Goal: Information Seeking & Learning: Learn about a topic

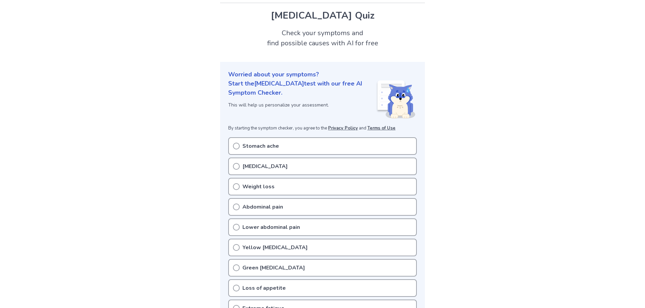
scroll to position [34, 0]
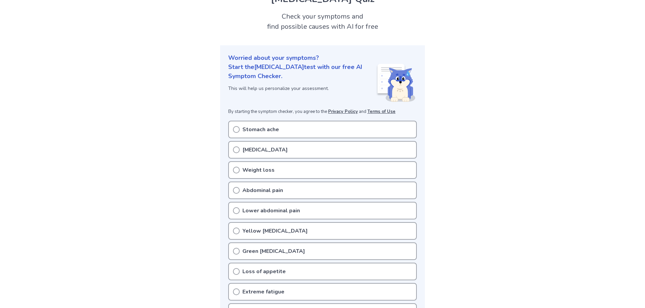
click at [251, 134] on div "Stomach ache" at bounding box center [322, 130] width 189 height 18
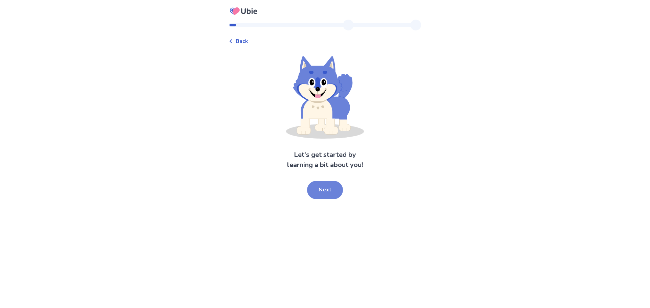
click at [330, 189] on button "Next" at bounding box center [325, 190] width 36 height 18
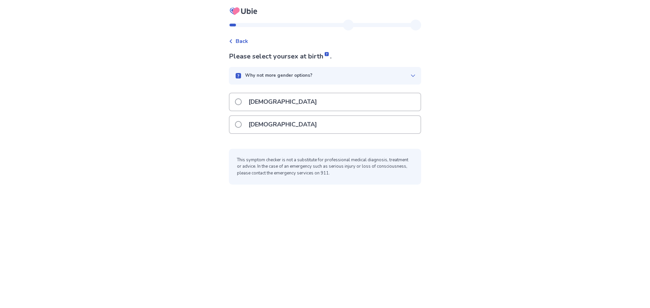
click at [242, 125] on span at bounding box center [238, 124] width 7 height 7
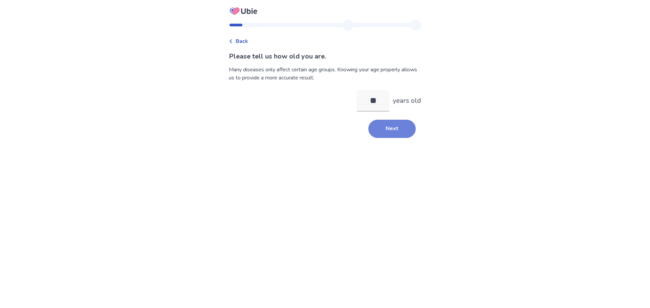
type input "**"
click at [376, 133] on button "Next" at bounding box center [391, 129] width 47 height 18
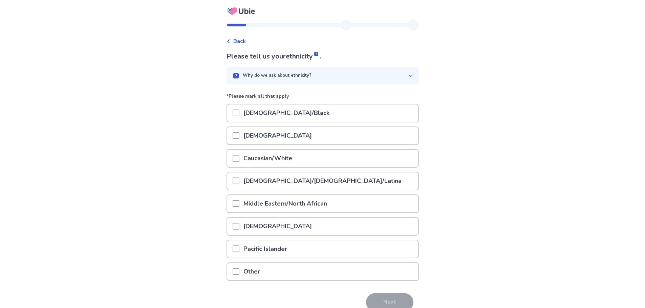
click at [239, 160] on span at bounding box center [236, 158] width 7 height 7
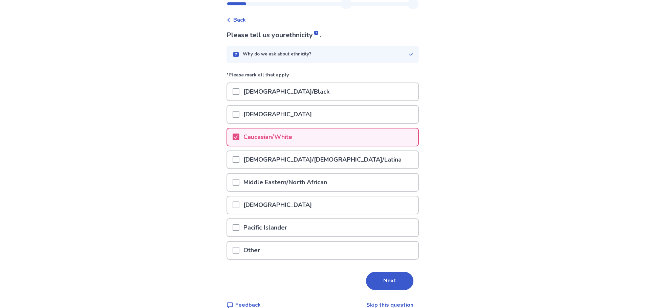
scroll to position [33, 0]
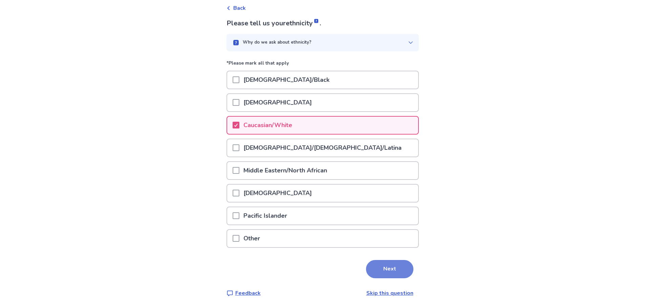
click at [390, 268] on button "Next" at bounding box center [389, 269] width 47 height 18
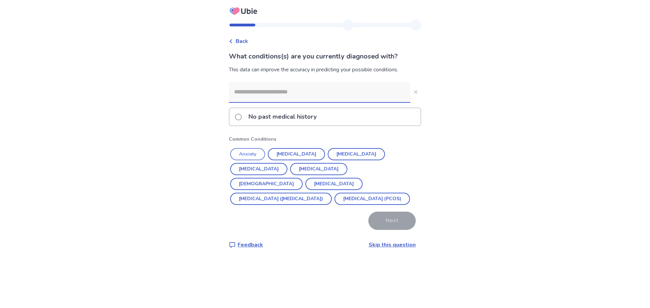
click at [251, 152] on button "Anxiety" at bounding box center [247, 154] width 35 height 12
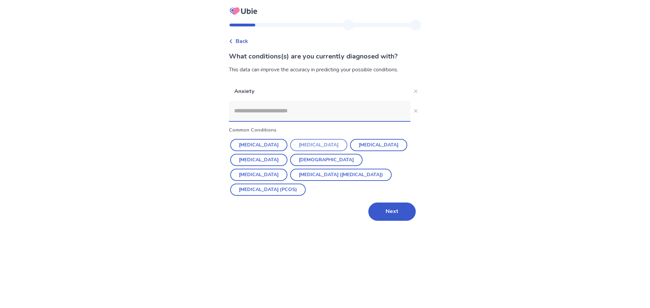
click at [304, 145] on button "Depression" at bounding box center [318, 145] width 57 height 12
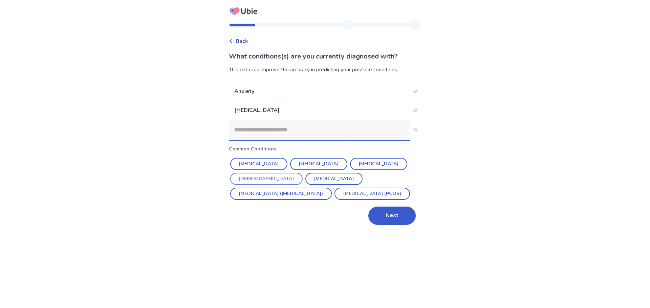
click at [303, 173] on button "Asthma" at bounding box center [266, 179] width 72 height 12
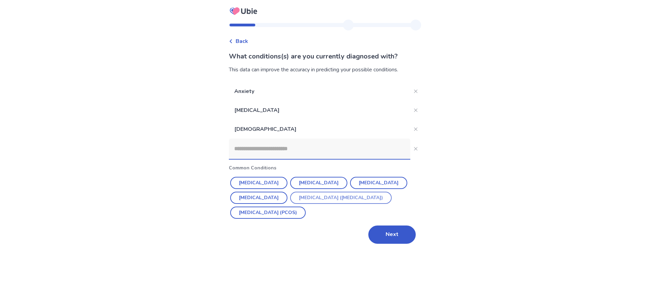
click at [306, 200] on button "[MEDICAL_DATA] ([MEDICAL_DATA])" at bounding box center [341, 198] width 102 height 12
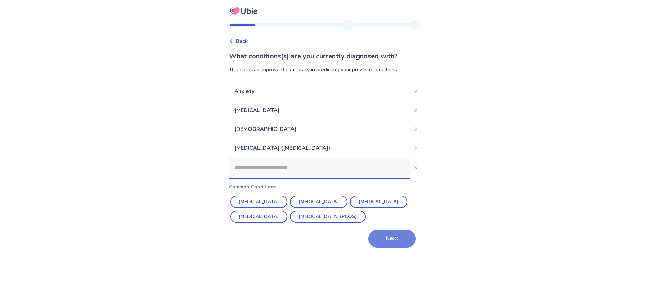
click at [392, 240] on button "Next" at bounding box center [391, 239] width 47 height 18
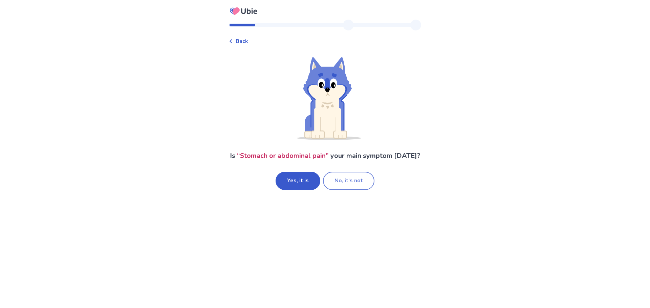
click at [352, 189] on button "No, it's not" at bounding box center [348, 181] width 51 height 18
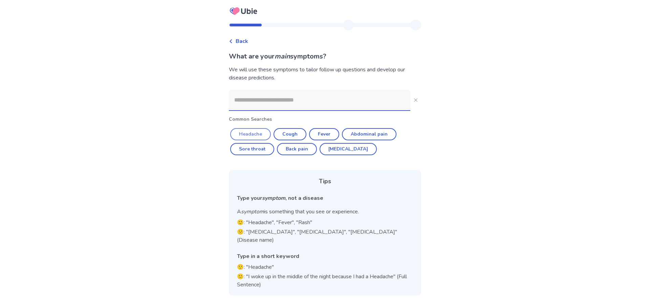
click at [246, 132] on button "Headache" at bounding box center [250, 134] width 41 height 12
type input "********"
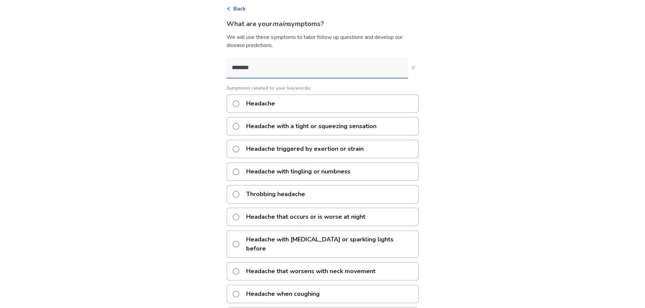
scroll to position [68, 0]
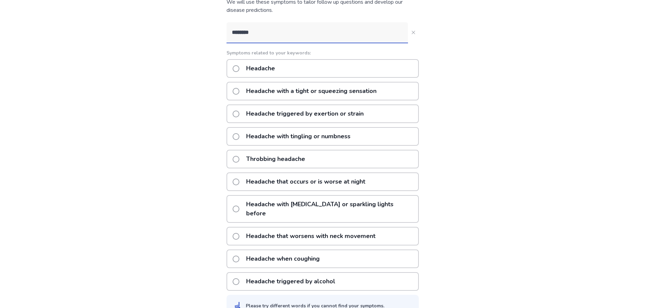
click at [268, 178] on p "Headache that occurs or is worse at night" at bounding box center [305, 181] width 127 height 17
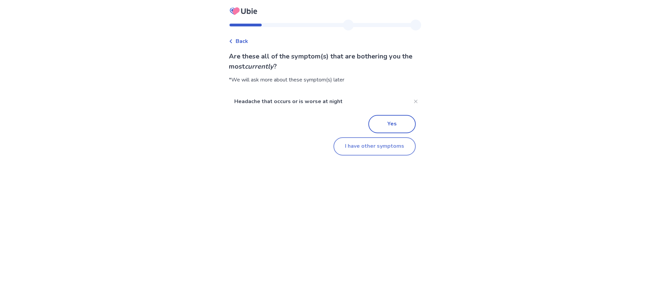
click at [371, 147] on button "I have other symptoms" at bounding box center [374, 146] width 82 height 18
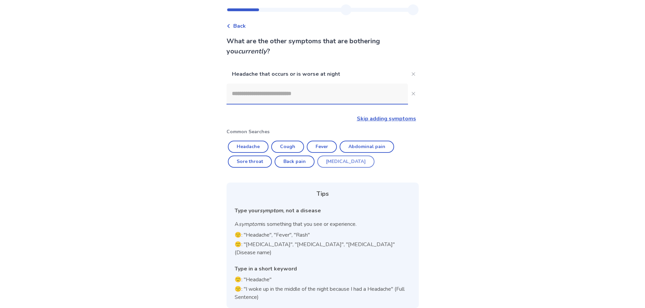
click at [337, 163] on button "Diarrhea" at bounding box center [345, 162] width 57 height 12
type input "********"
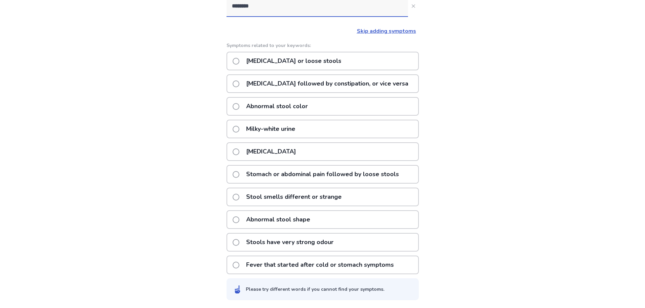
scroll to position [103, 0]
click at [239, 242] on span at bounding box center [236, 242] width 7 height 7
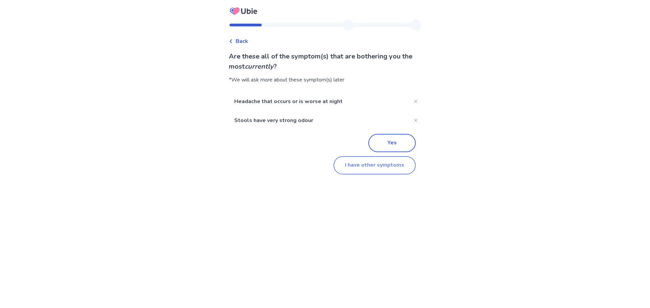
click at [387, 166] on button "I have other symptoms" at bounding box center [374, 165] width 82 height 18
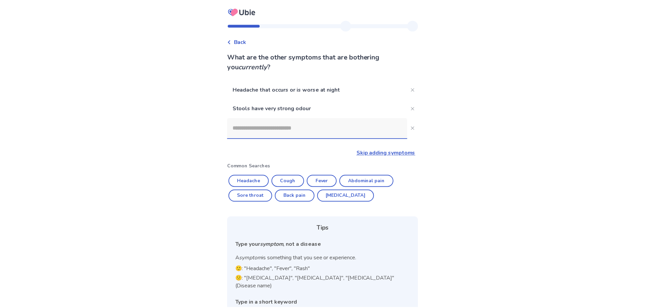
scroll to position [34, 0]
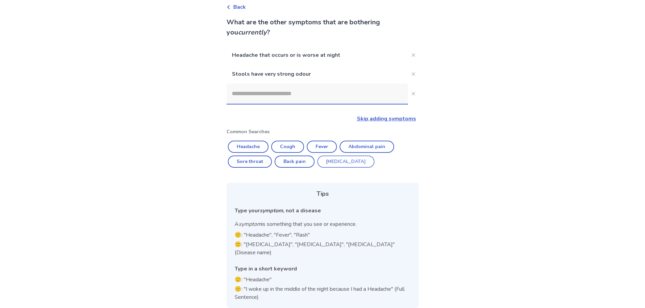
click at [343, 160] on button "Diarrhea" at bounding box center [345, 162] width 57 height 12
type input "********"
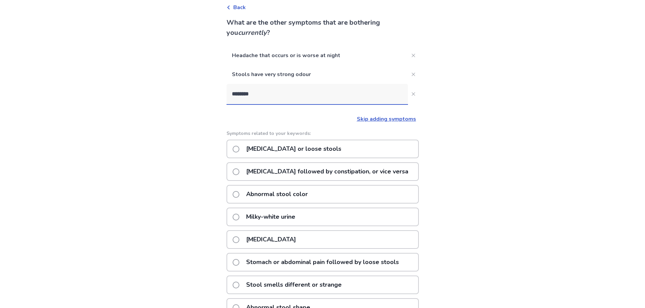
scroll to position [68, 0]
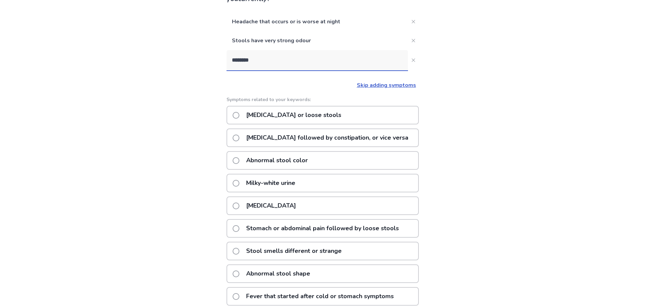
click at [239, 161] on span at bounding box center [236, 160] width 7 height 7
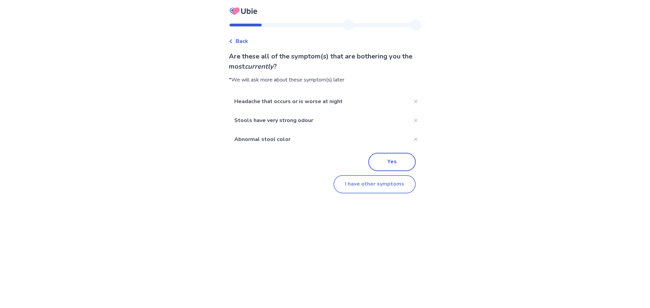
click at [392, 182] on button "I have other symptoms" at bounding box center [374, 184] width 82 height 18
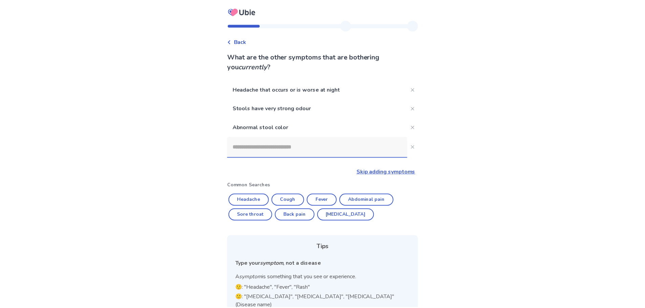
scroll to position [53, 0]
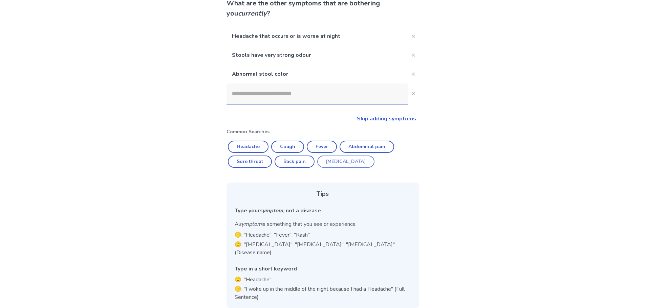
click at [342, 160] on button "Diarrhea" at bounding box center [345, 162] width 57 height 12
type input "********"
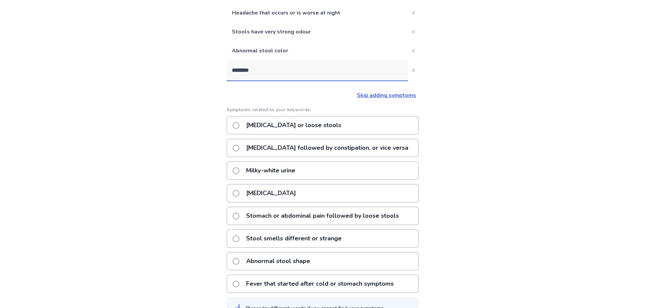
scroll to position [87, 0]
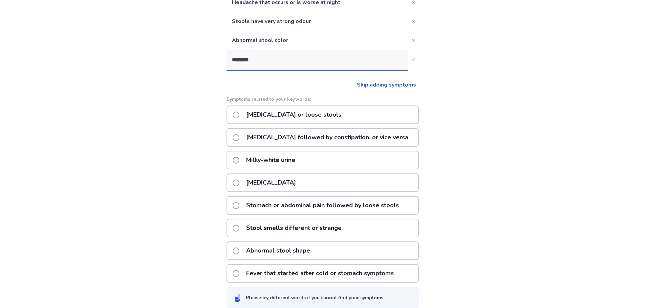
click at [239, 116] on span at bounding box center [236, 115] width 7 height 7
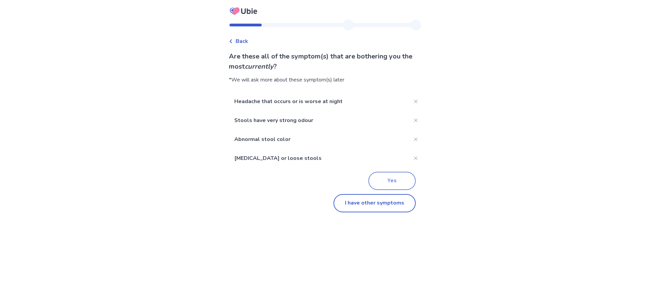
click at [394, 182] on button "Yes" at bounding box center [391, 181] width 47 height 18
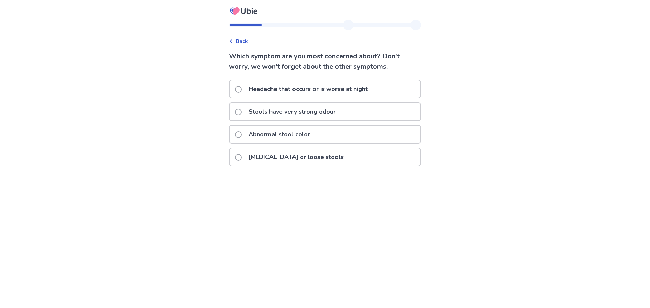
click at [247, 112] on label "Stools have very strong odour" at bounding box center [287, 111] width 105 height 17
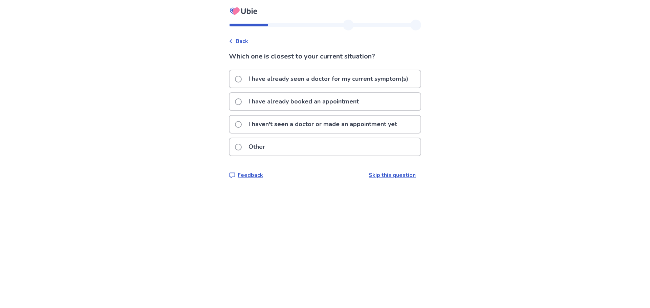
click at [248, 126] on label "I haven't seen a doctor or made an appointment yet" at bounding box center [318, 124] width 166 height 17
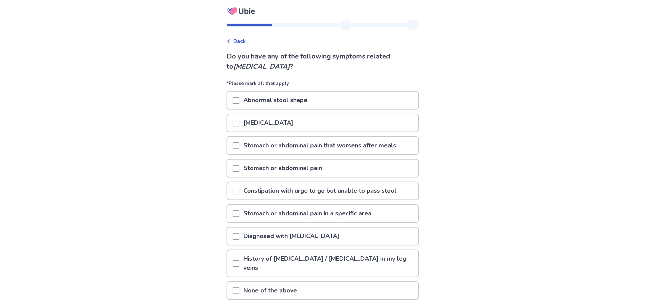
click at [239, 147] on span at bounding box center [236, 146] width 7 height 7
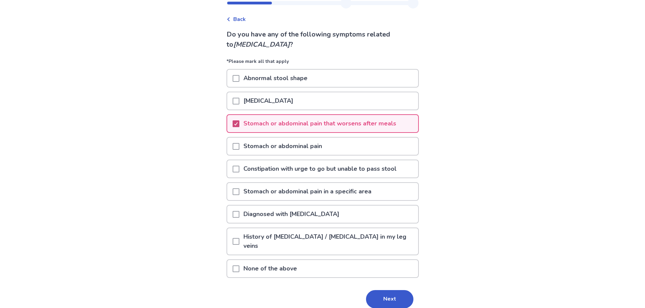
scroll to position [34, 0]
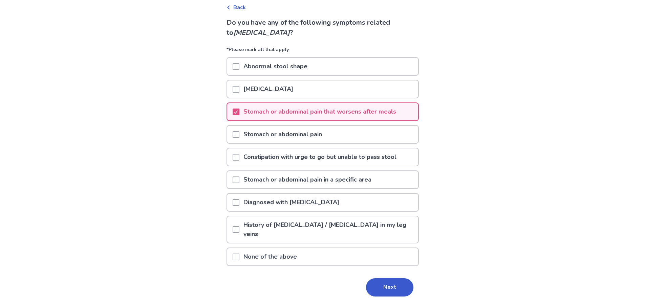
click at [239, 134] on span at bounding box center [236, 134] width 7 height 7
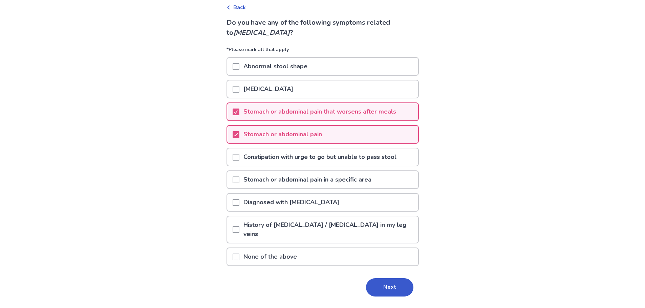
click at [239, 67] on span at bounding box center [236, 66] width 7 height 7
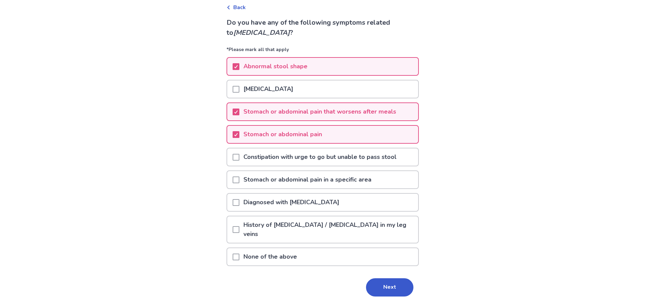
click at [239, 156] on span at bounding box center [236, 157] width 7 height 7
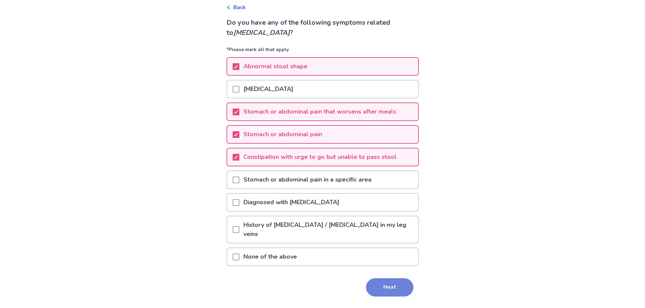
click at [382, 288] on button "Next" at bounding box center [389, 288] width 47 height 18
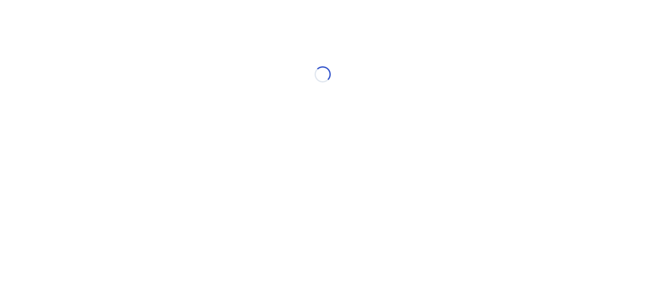
scroll to position [0, 0]
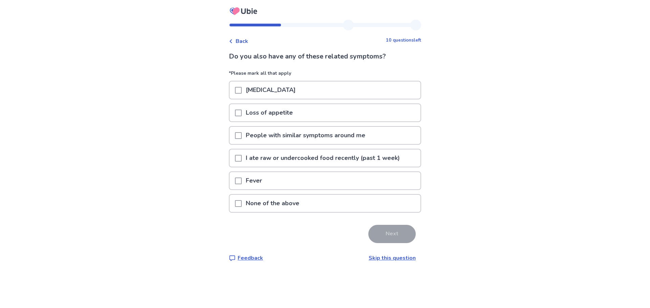
click at [242, 111] on span at bounding box center [238, 113] width 7 height 7
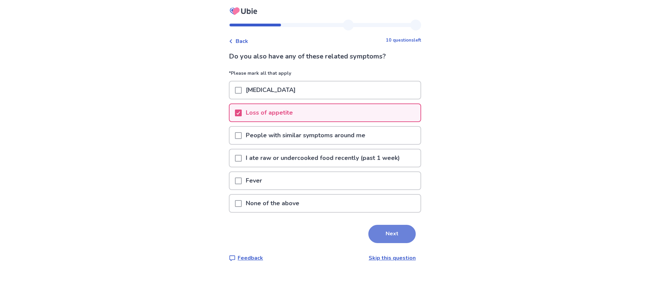
click at [387, 239] on button "Next" at bounding box center [391, 234] width 47 height 18
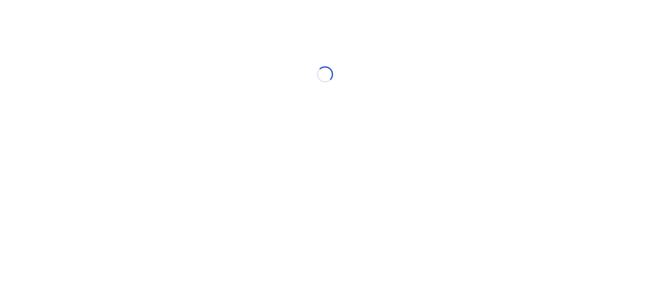
select select "*"
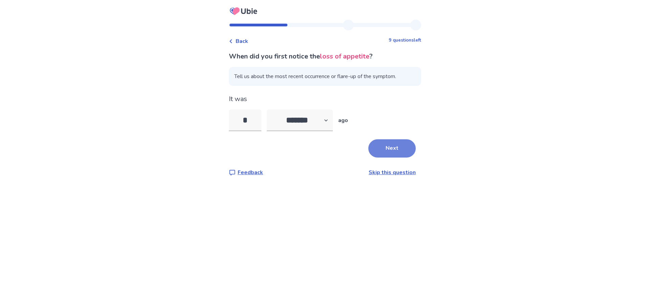
type input "*"
click at [402, 149] on button "Next" at bounding box center [391, 148] width 47 height 18
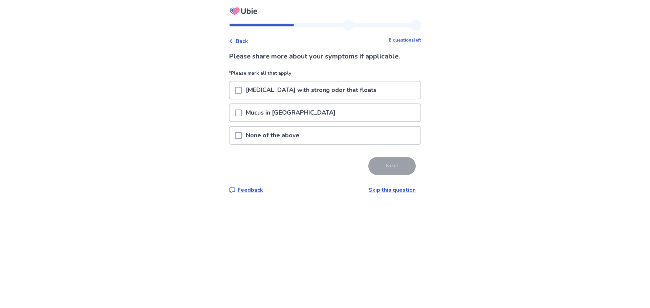
click at [241, 111] on span at bounding box center [238, 113] width 7 height 7
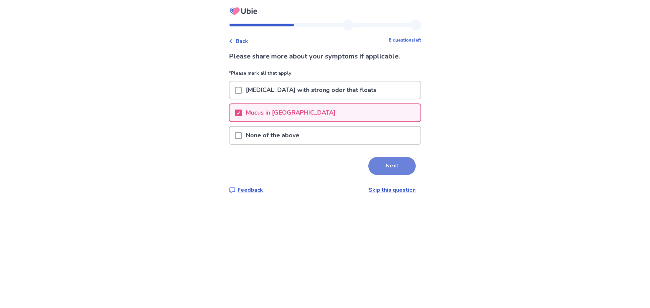
click at [391, 163] on button "Next" at bounding box center [391, 166] width 47 height 18
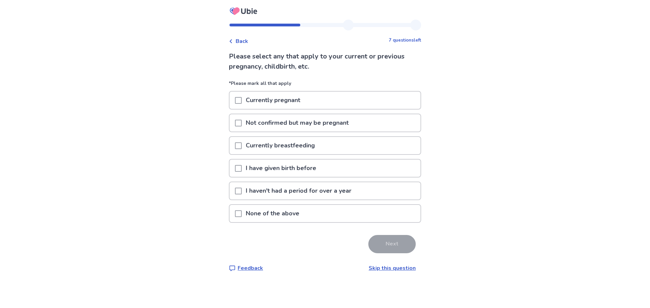
click at [242, 193] on span at bounding box center [238, 191] width 7 height 7
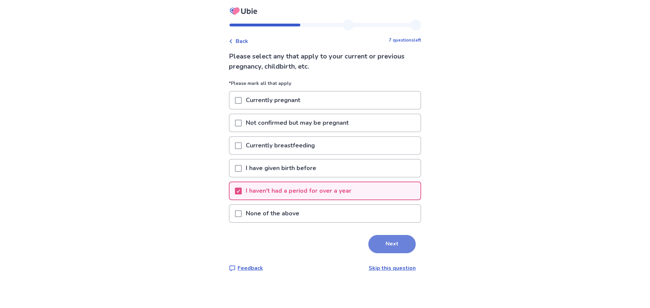
click at [397, 246] on button "Next" at bounding box center [391, 244] width 47 height 18
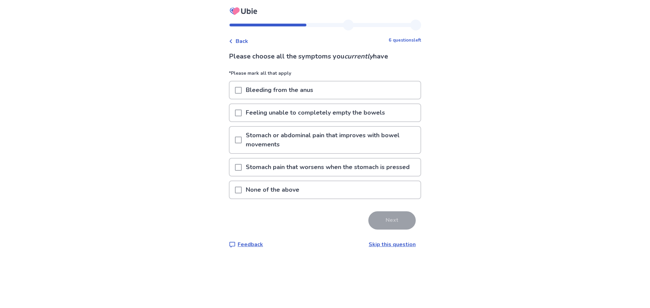
click at [240, 191] on span at bounding box center [238, 190] width 7 height 7
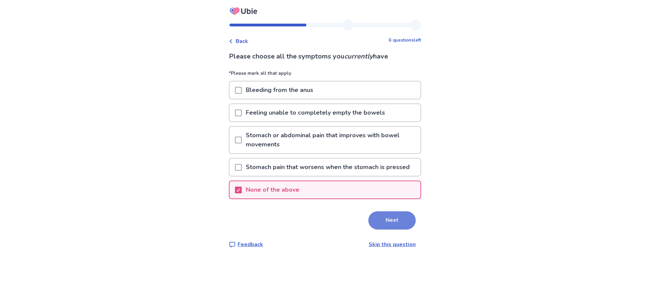
click at [395, 217] on button "Next" at bounding box center [391, 221] width 47 height 18
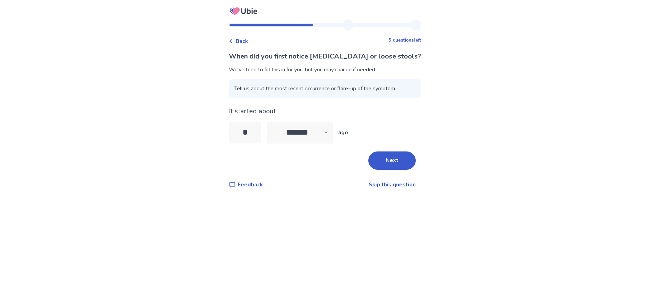
click at [330, 130] on select "******* ****** ******* ******** *******" at bounding box center [300, 133] width 66 height 22
select select "*"
click at [271, 122] on select "******* ****** ******* ******** *******" at bounding box center [300, 133] width 66 height 22
drag, startPoint x: 252, startPoint y: 133, endPoint x: 225, endPoint y: 128, distance: 26.9
click at [225, 128] on div "Back 5 questions left When did you first notice diarrhea or loose stools? We've…" at bounding box center [325, 154] width 650 height 308
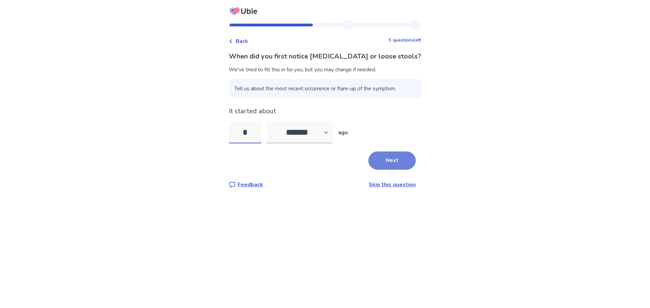
type input "*"
click at [378, 156] on button "Next" at bounding box center [391, 161] width 47 height 18
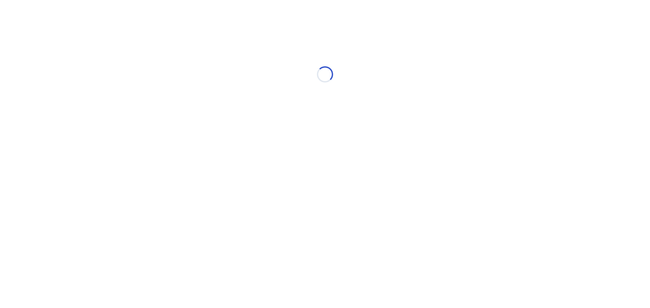
select select "*"
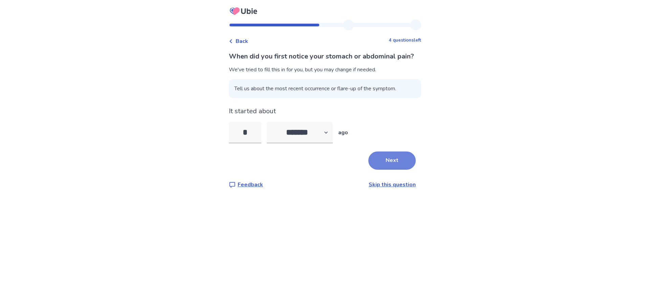
click at [386, 170] on button "Next" at bounding box center [391, 161] width 47 height 18
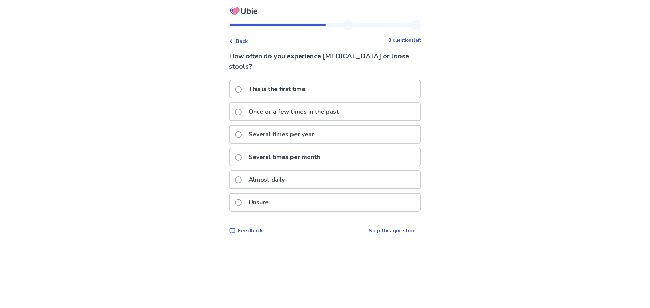
click at [242, 177] on span at bounding box center [238, 180] width 7 height 7
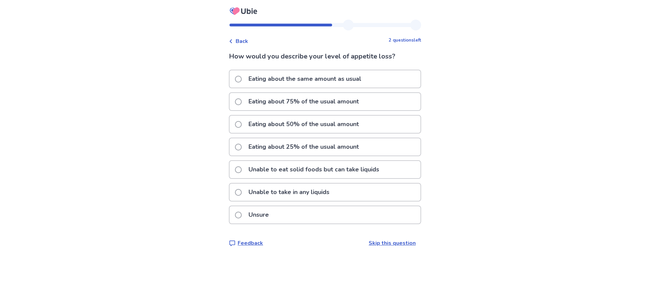
click at [246, 122] on label "Eating about 50% of the usual amount" at bounding box center [299, 124] width 128 height 17
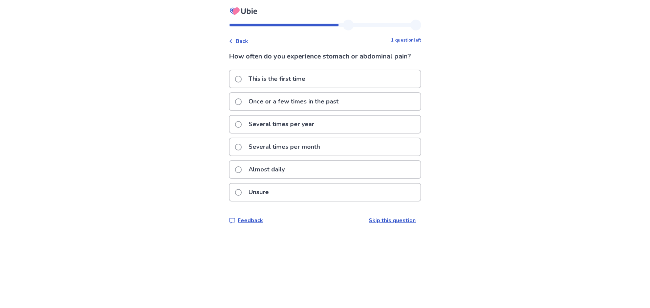
click at [242, 169] on span at bounding box center [238, 170] width 7 height 7
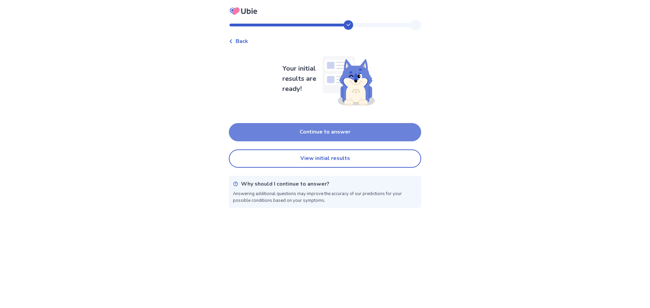
click at [341, 137] on button "Continue to answer" at bounding box center [325, 132] width 192 height 18
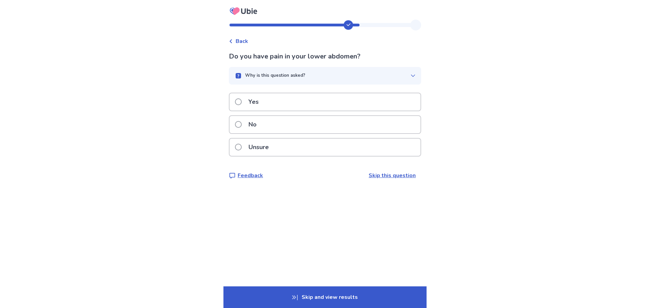
click at [242, 145] on span at bounding box center [238, 147] width 7 height 7
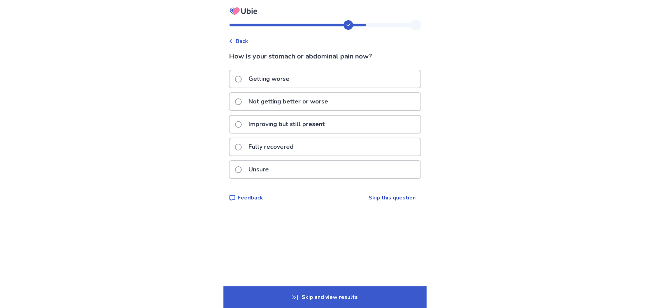
click at [241, 124] on span at bounding box center [238, 124] width 7 height 7
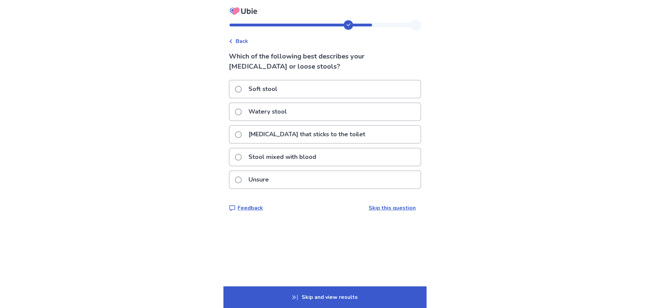
click at [242, 114] on span at bounding box center [238, 112] width 7 height 7
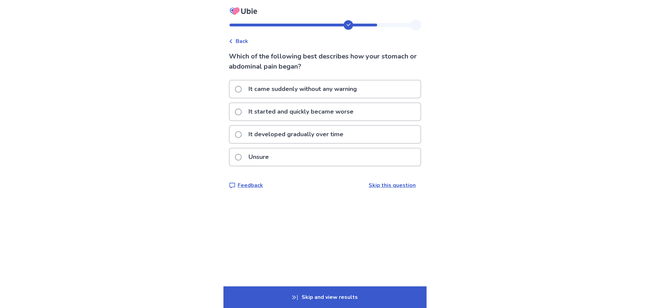
click at [240, 112] on span at bounding box center [238, 112] width 7 height 7
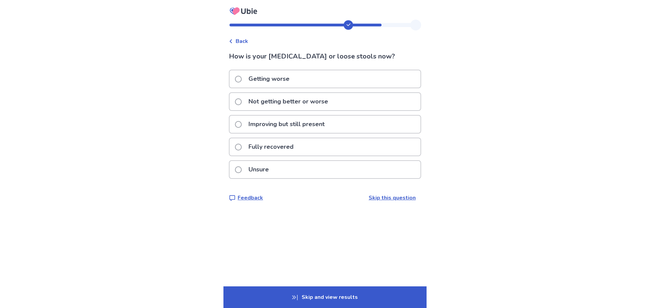
click at [240, 102] on span at bounding box center [238, 102] width 7 height 7
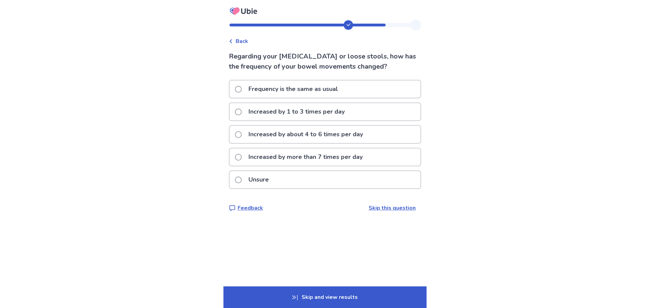
click at [239, 135] on span at bounding box center [238, 134] width 7 height 7
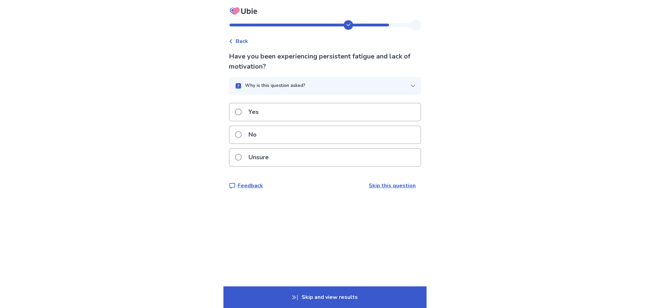
click at [245, 114] on label "Yes" at bounding box center [249, 112] width 28 height 17
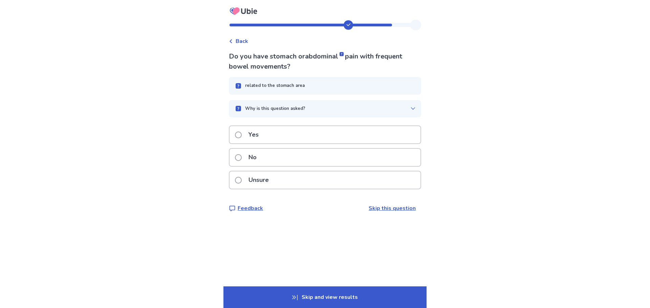
click at [255, 135] on p "Yes" at bounding box center [253, 134] width 18 height 17
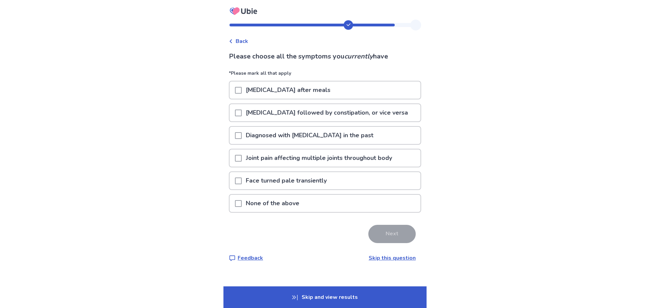
click at [242, 114] on span at bounding box center [238, 113] width 7 height 7
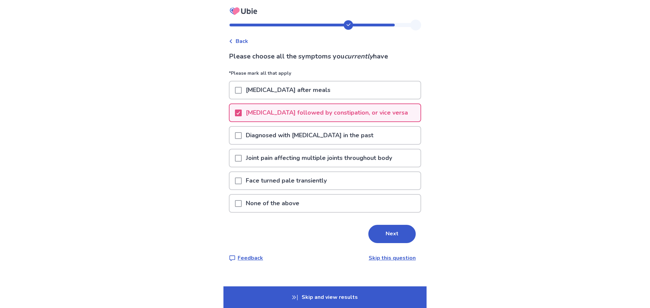
click at [241, 180] on span at bounding box center [238, 181] width 7 height 7
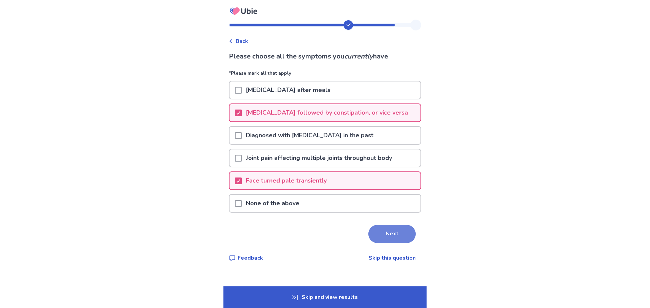
click at [399, 237] on button "Next" at bounding box center [391, 234] width 47 height 18
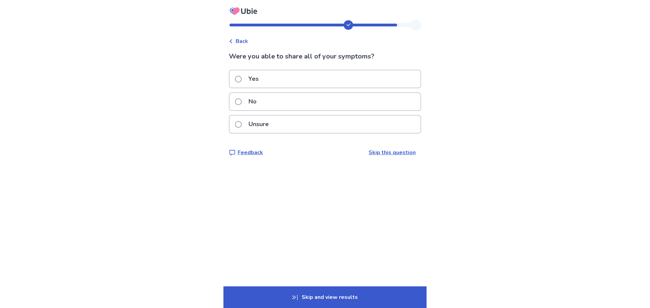
click at [241, 79] on span at bounding box center [238, 79] width 7 height 7
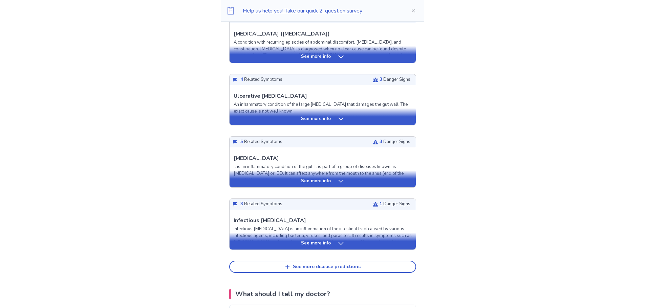
scroll to position [203, 0]
click at [340, 181] on icon at bounding box center [341, 181] width 7 height 7
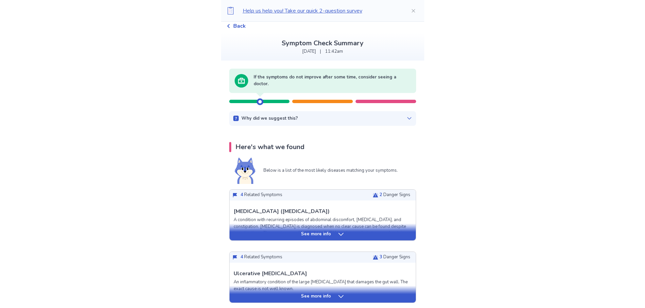
scroll to position [0, 0]
